Goal: Task Accomplishment & Management: Use online tool/utility

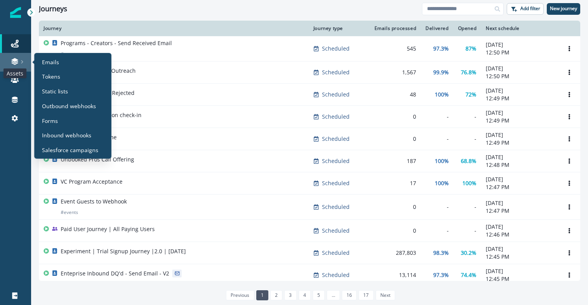
click at [11, 63] on icon at bounding box center [15, 62] width 8 height 8
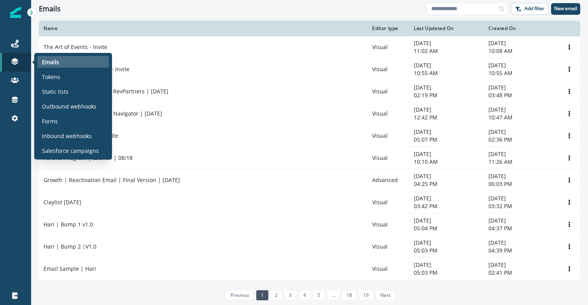
click at [51, 63] on p "Emails" at bounding box center [50, 62] width 17 height 8
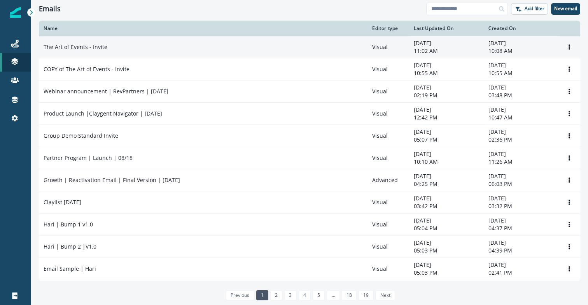
click at [73, 44] on p "The Art of Events - Invite" at bounding box center [76, 47] width 64 height 8
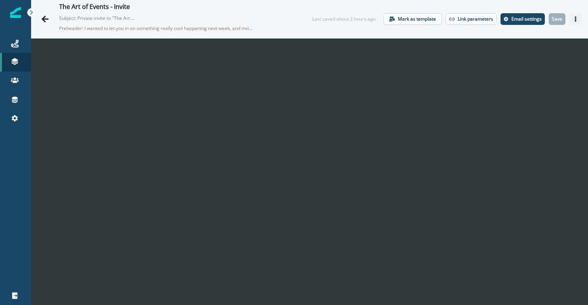
click at [578, 20] on icon "Actions" at bounding box center [575, 18] width 5 height 5
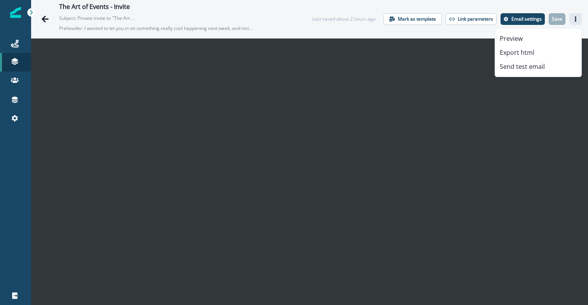
click at [318, 11] on div "The Art of Events - Invite Subject: Private invite to "The Art Of..." event ser…" at bounding box center [309, 19] width 557 height 38
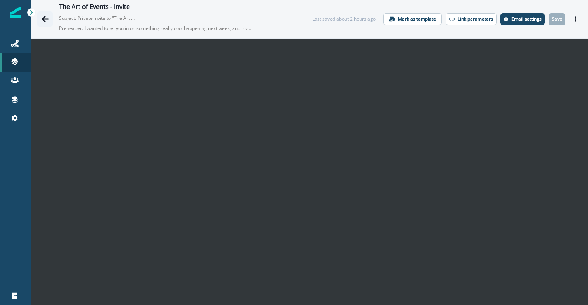
click at [46, 21] on icon "Go back" at bounding box center [45, 19] width 8 height 8
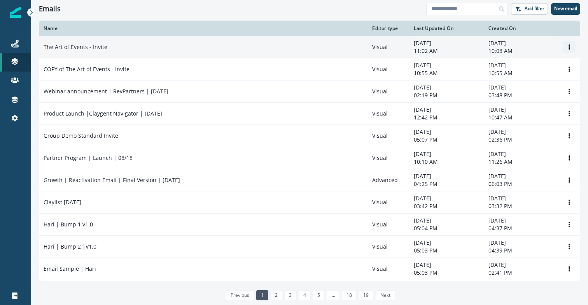
click at [570, 47] on icon "Options" at bounding box center [569, 46] width 5 height 5
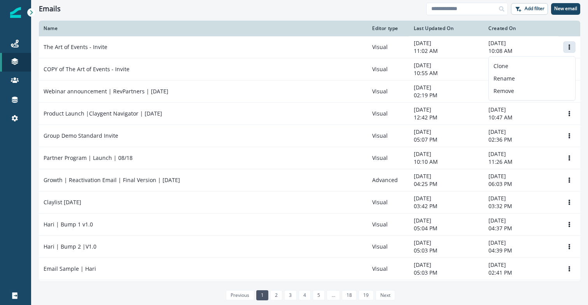
click at [371, 15] on div "Emails Add filter New email" at bounding box center [309, 9] width 557 height 18
